Goal: Information Seeking & Learning: Find specific fact

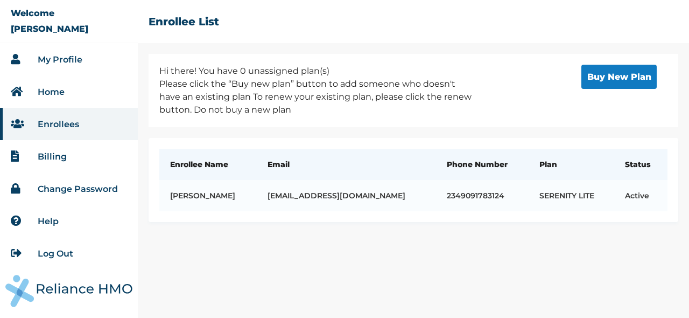
click at [53, 126] on link "Enrollees" at bounding box center [58, 124] width 41 height 10
click at [53, 92] on link "Home" at bounding box center [51, 92] width 27 height 10
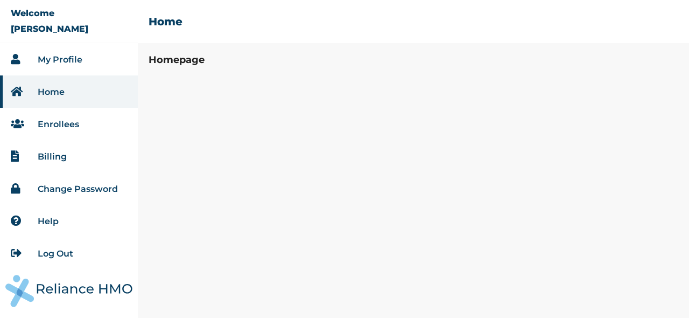
click at [51, 57] on link "My Profile" at bounding box center [60, 59] width 45 height 10
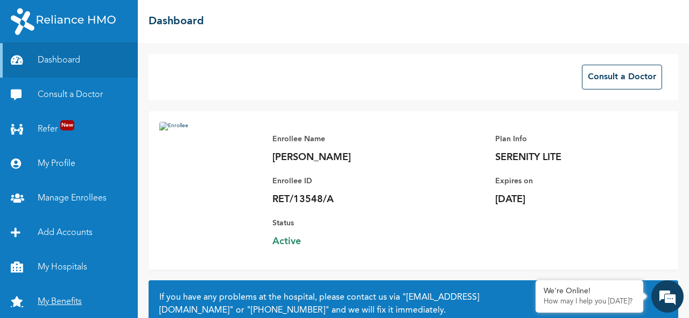
click at [64, 301] on link "My Benefits" at bounding box center [69, 301] width 138 height 34
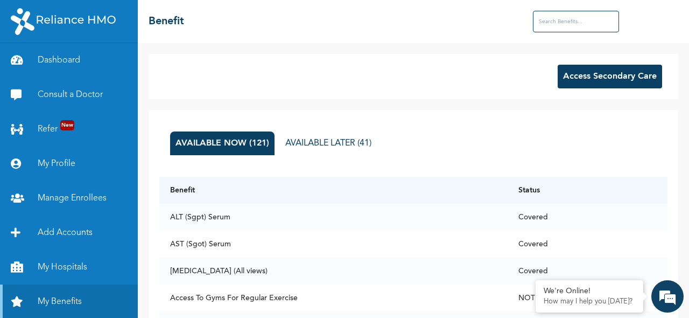
click at [589, 24] on input "text" at bounding box center [576, 22] width 86 height 22
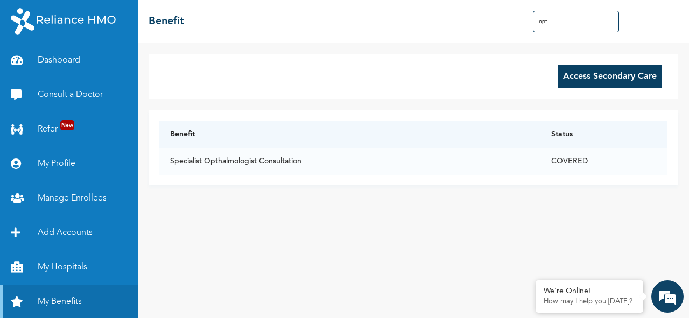
click at [560, 24] on input "opt" at bounding box center [576, 22] width 86 height 22
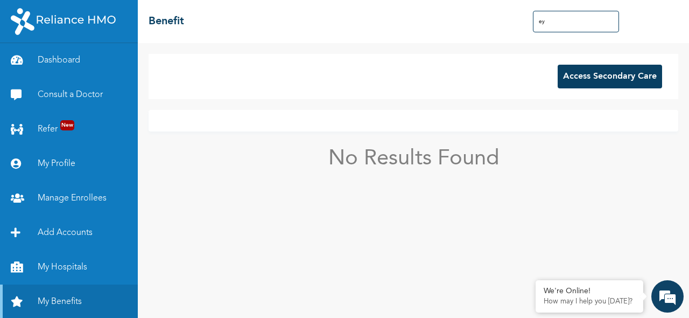
type input "e"
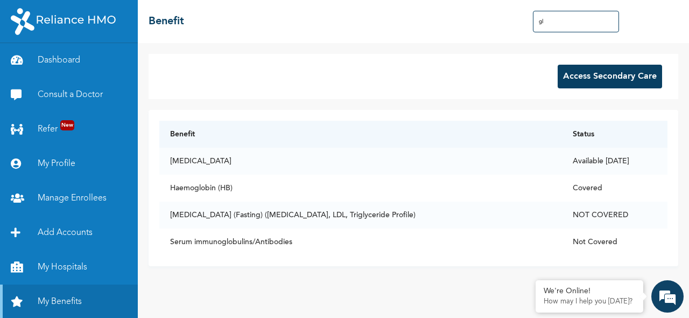
type input "g"
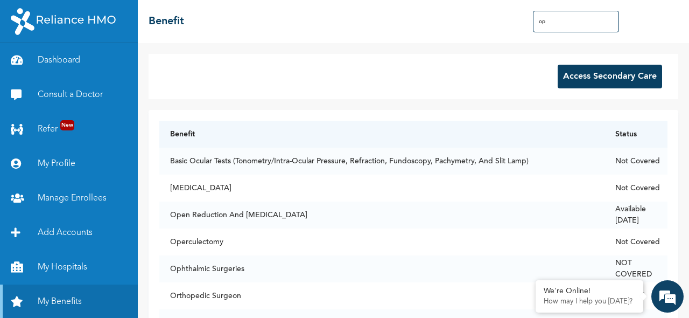
type input "o"
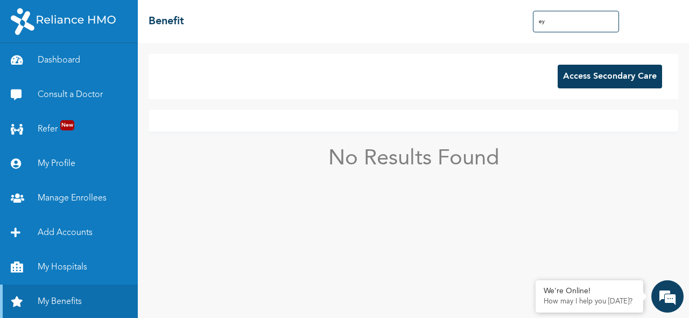
type input "e"
type input "1"
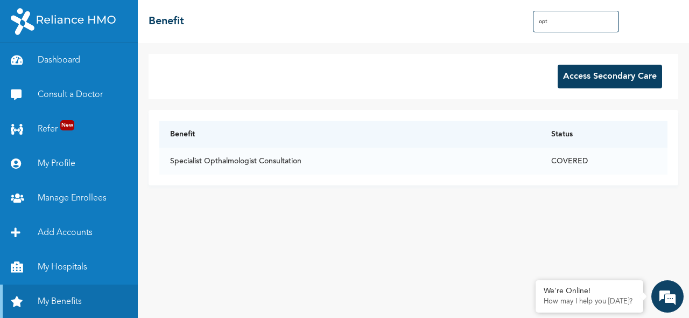
type input "opt"
